Goal: Navigation & Orientation: Find specific page/section

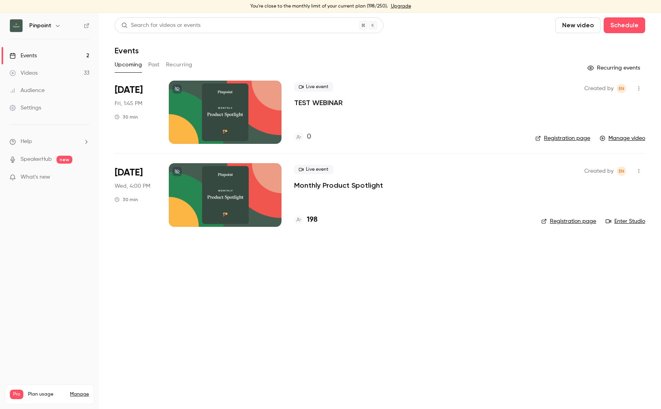
click at [641, 86] on icon "button" at bounding box center [639, 89] width 6 height 6
click at [587, 168] on div "Delete" at bounding box center [608, 170] width 60 height 8
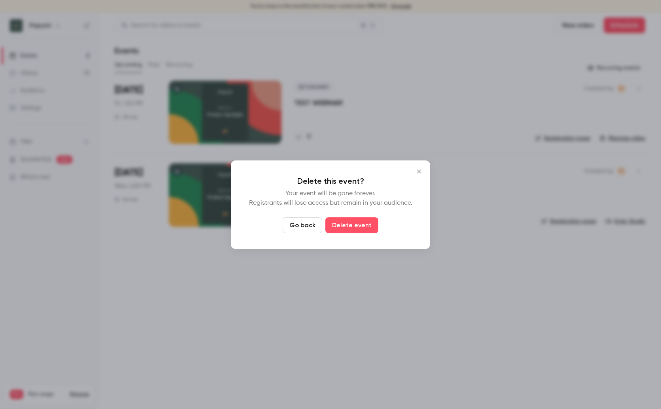
click at [417, 170] on icon "Close" at bounding box center [419, 172] width 4 height 4
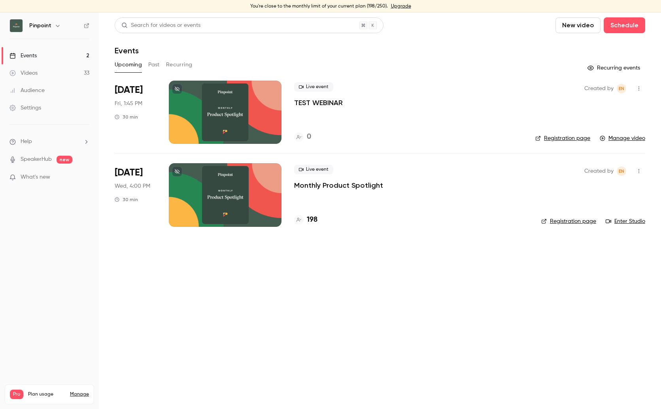
click at [617, 218] on link "Enter Studio" at bounding box center [626, 221] width 40 height 8
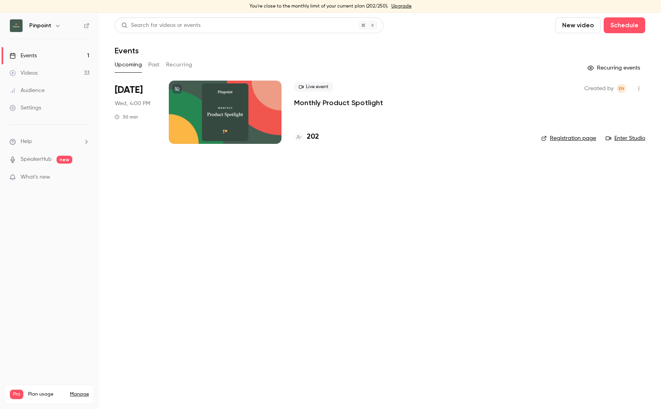
click at [582, 137] on link "Registration page" at bounding box center [568, 138] width 55 height 8
